Goal: Ask a question

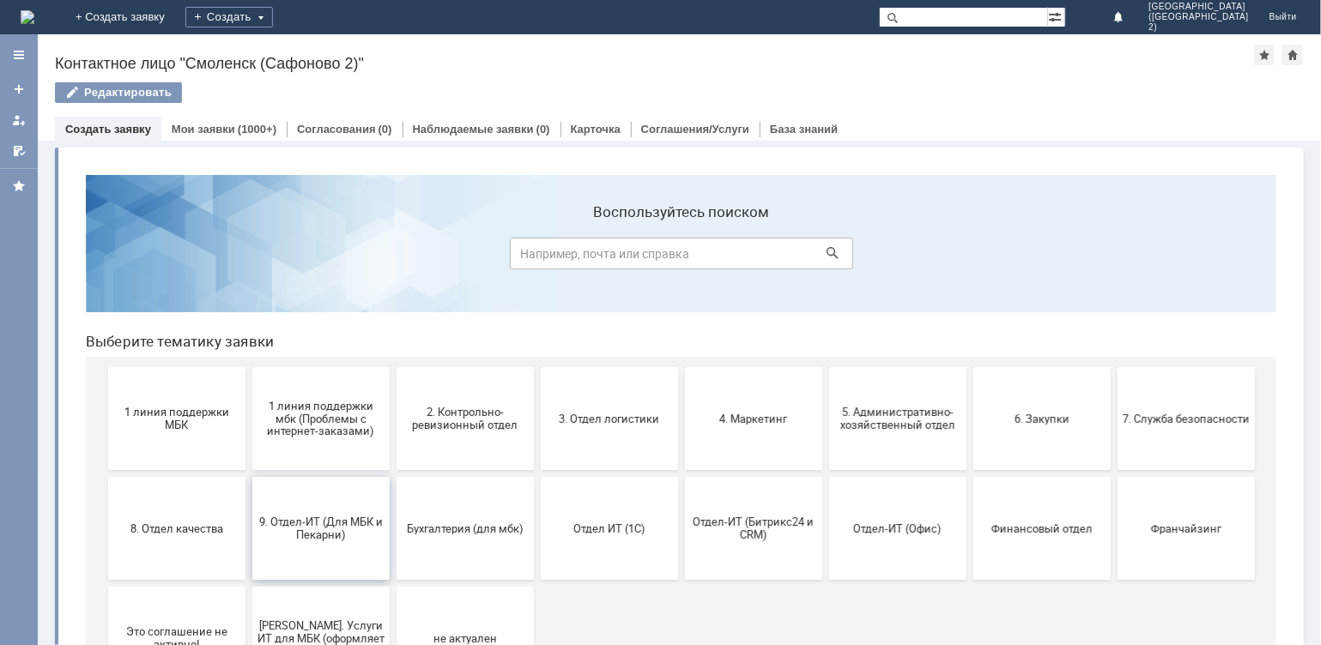
click at [313, 522] on span "9. Отдел-ИТ (Для МБК и Пекарни)" at bounding box center [320, 528] width 127 height 26
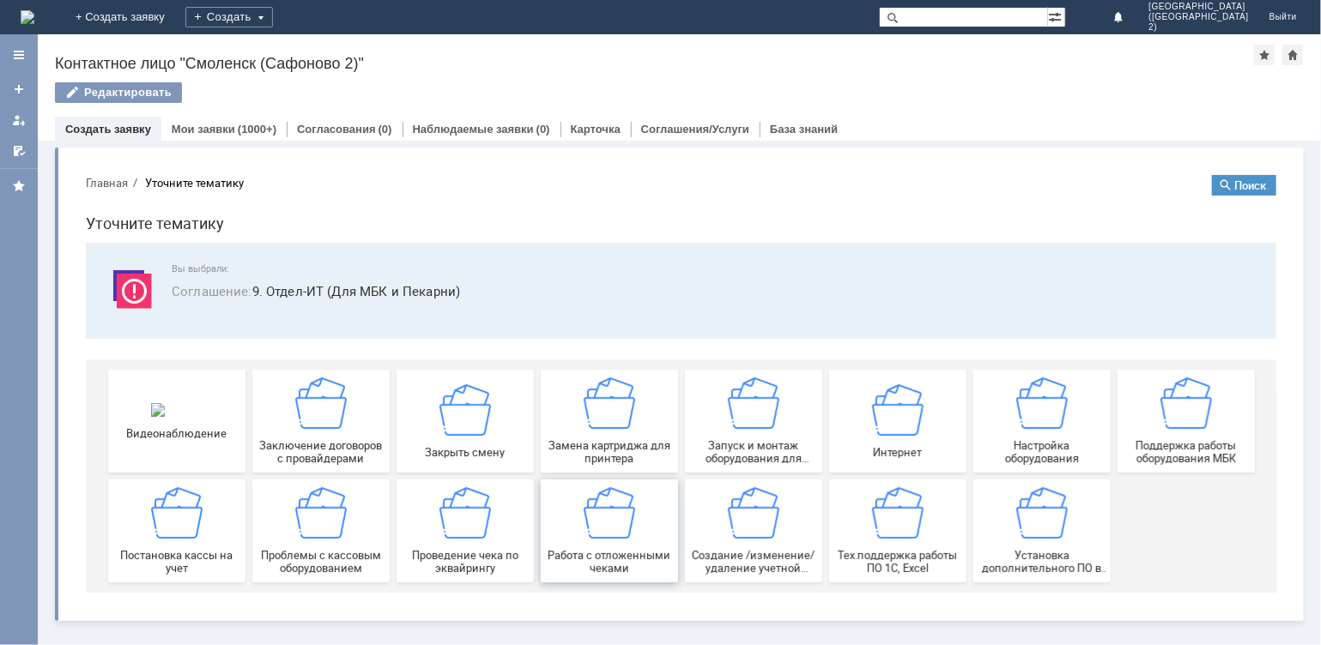
click at [601, 565] on span "Работа с отложенными чеками" at bounding box center [608, 561] width 127 height 26
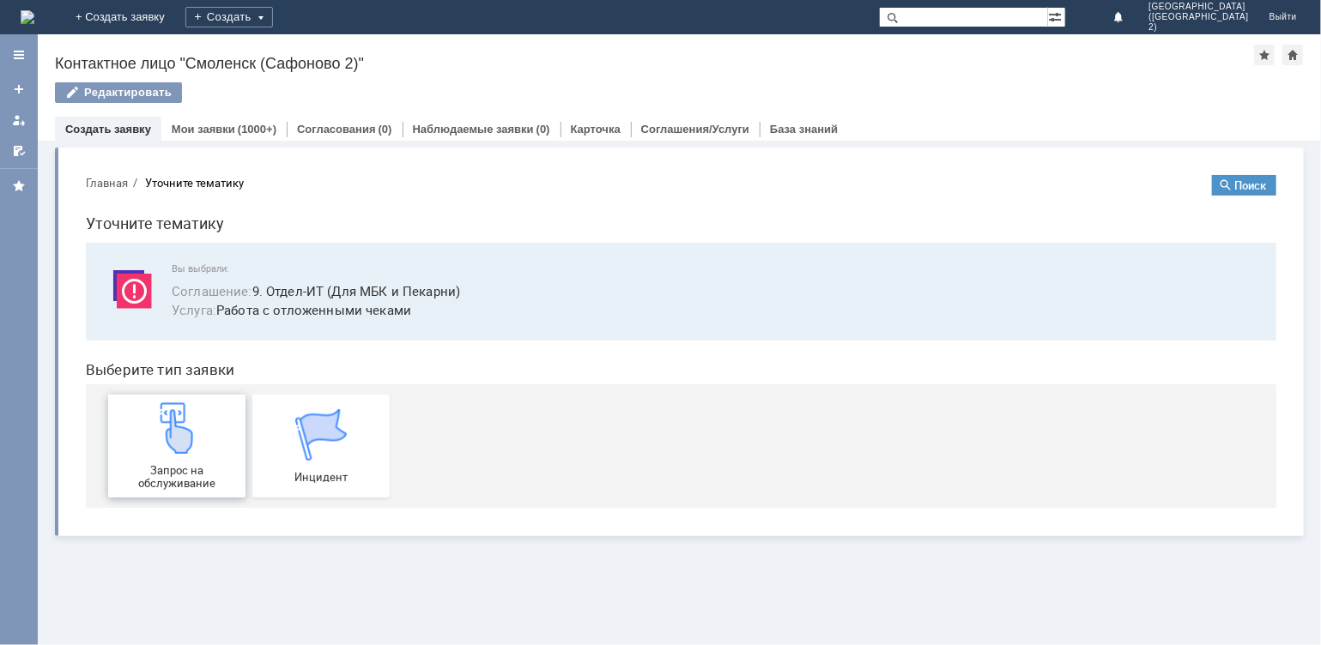
click at [186, 461] on div "Запрос на обслуживание" at bounding box center [175, 446] width 127 height 88
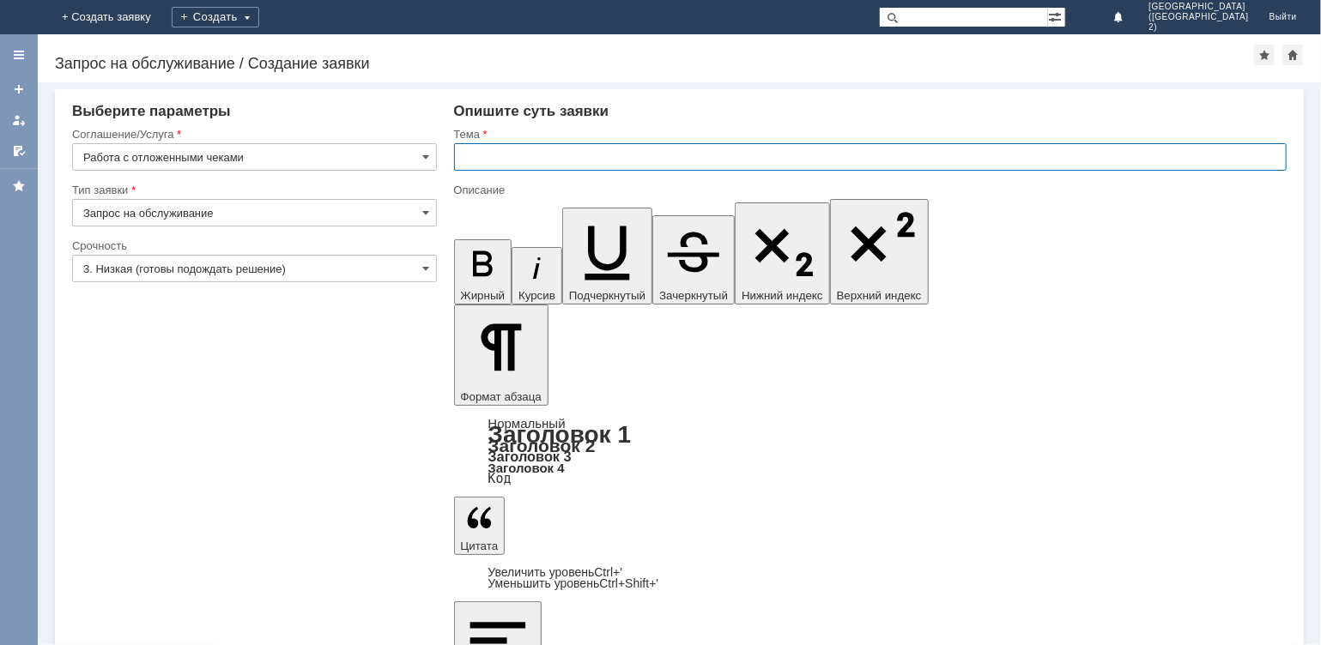
click at [493, 162] on input "text" at bounding box center [870, 156] width 833 height 27
type input "отл чеки"
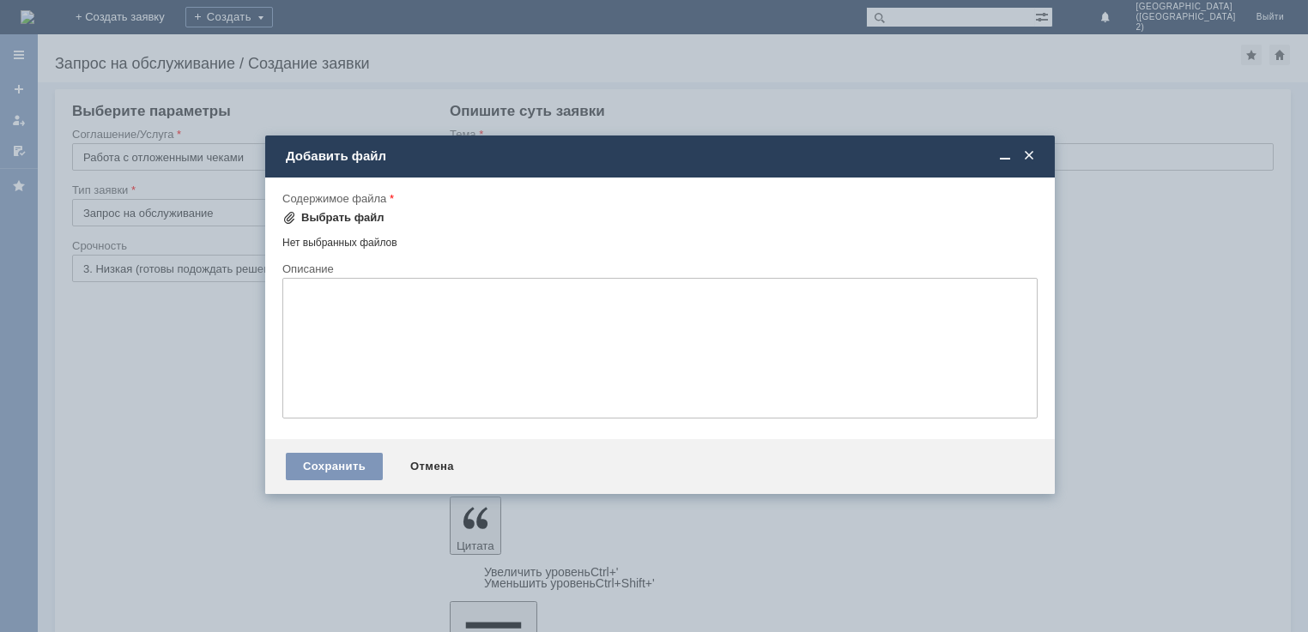
click at [333, 219] on div "Выбрать файл" at bounding box center [342, 218] width 83 height 14
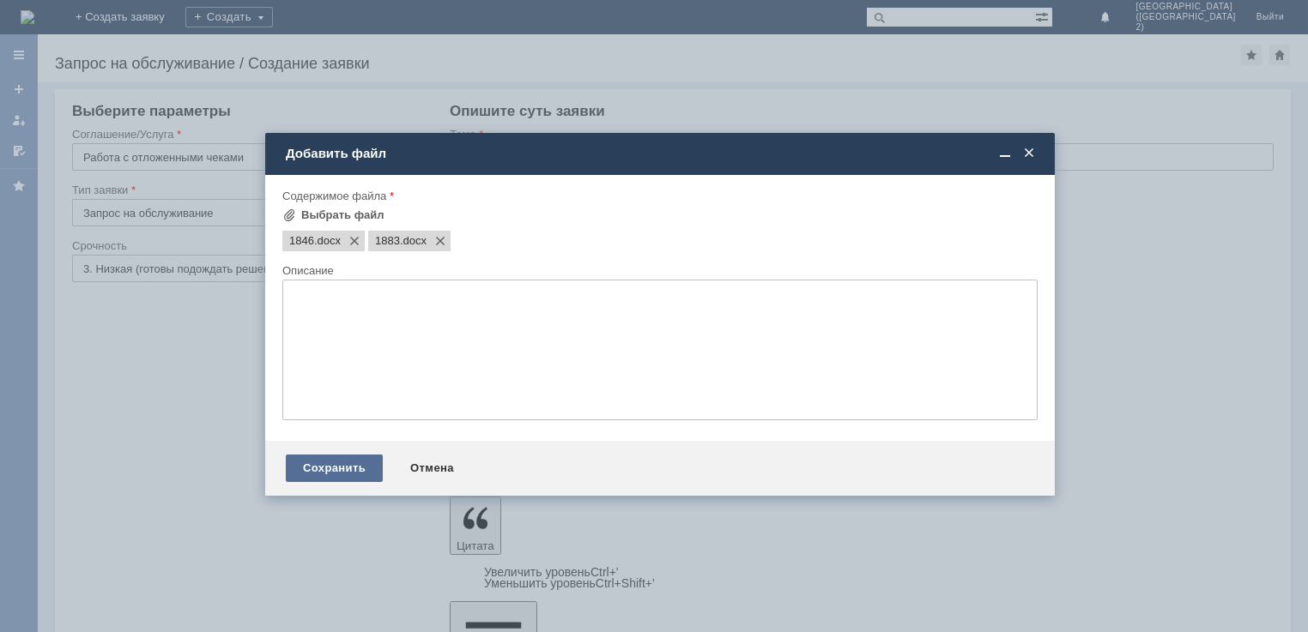
click at [346, 475] on div "Сохранить" at bounding box center [334, 468] width 97 height 27
